Goal: Transaction & Acquisition: Download file/media

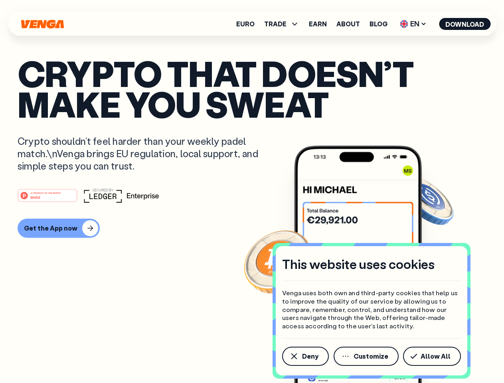
click at [252, 191] on div "#1 PRODUCT OF THE MONTH Web3" at bounding box center [252, 195] width 468 height 14
click at [305, 356] on span "Deny" at bounding box center [310, 356] width 16 height 6
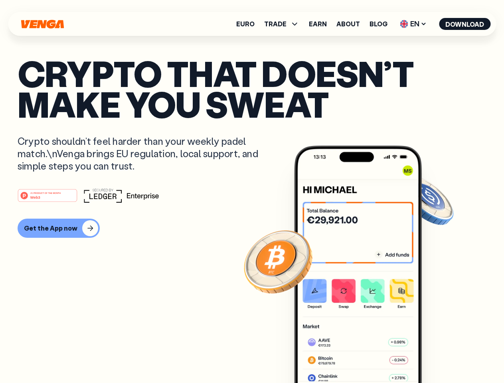
click at [366, 356] on img at bounding box center [358, 279] width 128 height 267
click at [433, 356] on article "Crypto that doesn’t make you sweat Crypto shouldn’t feel harder than your weekl…" at bounding box center [252, 207] width 468 height 299
click at [284, 24] on span "TRADE" at bounding box center [275, 24] width 22 height 6
click at [413, 24] on span "EN" at bounding box center [413, 24] width 32 height 13
click at [464, 24] on button "Download" at bounding box center [464, 24] width 51 height 12
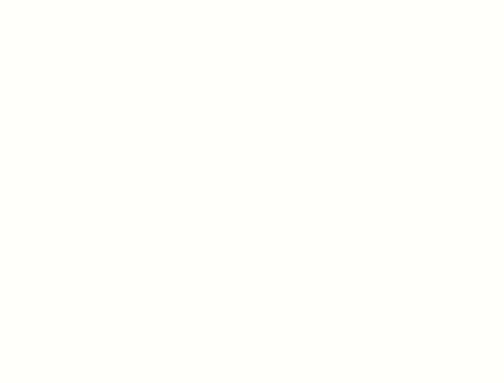
click at [252, 0] on html "This website uses cookies Venga uses both own and third-party cookies that help…" at bounding box center [252, 0] width 504 height 0
click at [57, 0] on html "This website uses cookies Venga uses both own and third-party cookies that help…" at bounding box center [252, 0] width 504 height 0
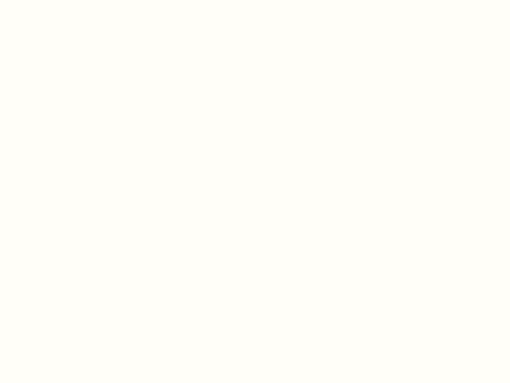
click at [49, 0] on html "This website uses cookies Venga uses both own and third-party cookies that help…" at bounding box center [255, 0] width 510 height 0
